Goal: Transaction & Acquisition: Purchase product/service

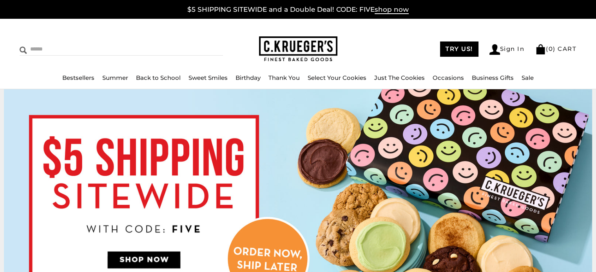
click at [39, 47] on input "Search" at bounding box center [86, 49] width 132 height 12
type input "*******"
click at [202, 43] on input "******" at bounding box center [212, 48] width 21 height 11
